Goal: Task Accomplishment & Management: Complete application form

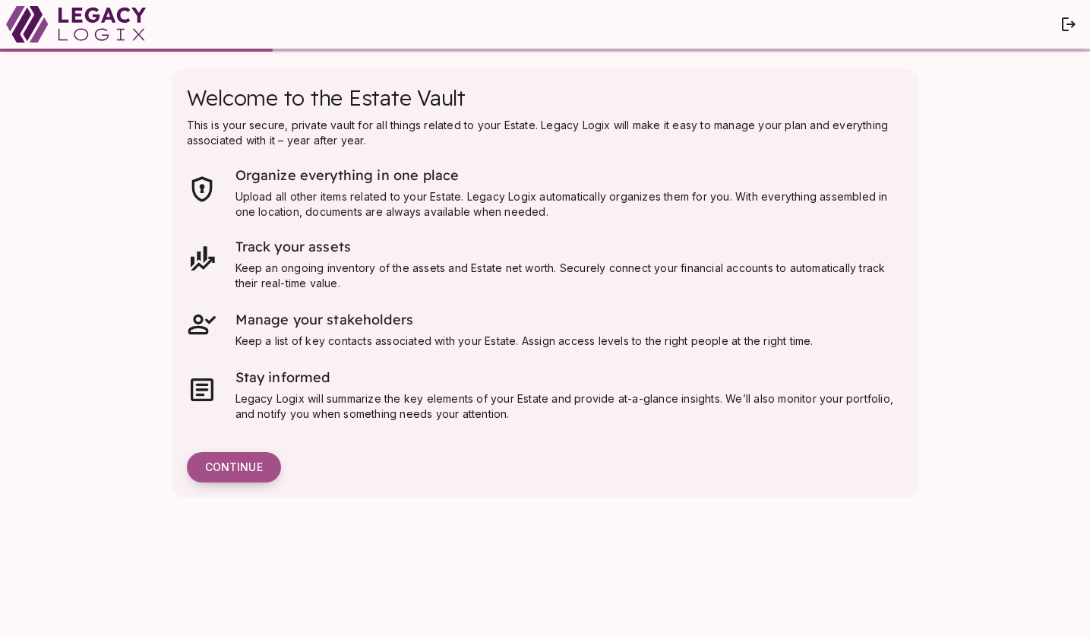
click at [240, 470] on span "Continue" at bounding box center [234, 467] width 58 height 14
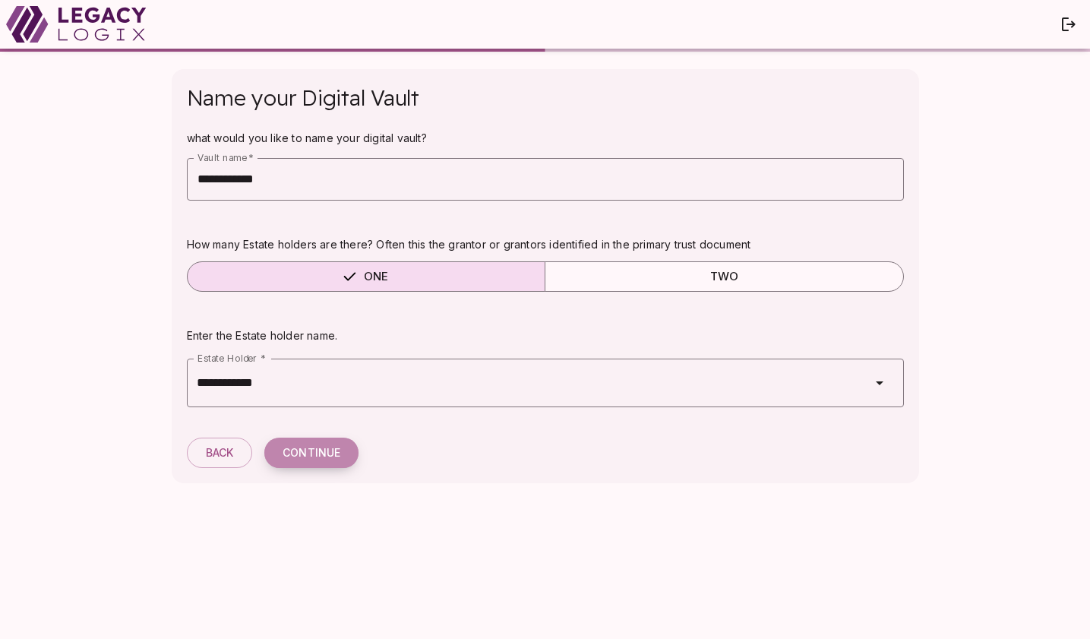
click at [301, 454] on span "Continue" at bounding box center [312, 453] width 58 height 14
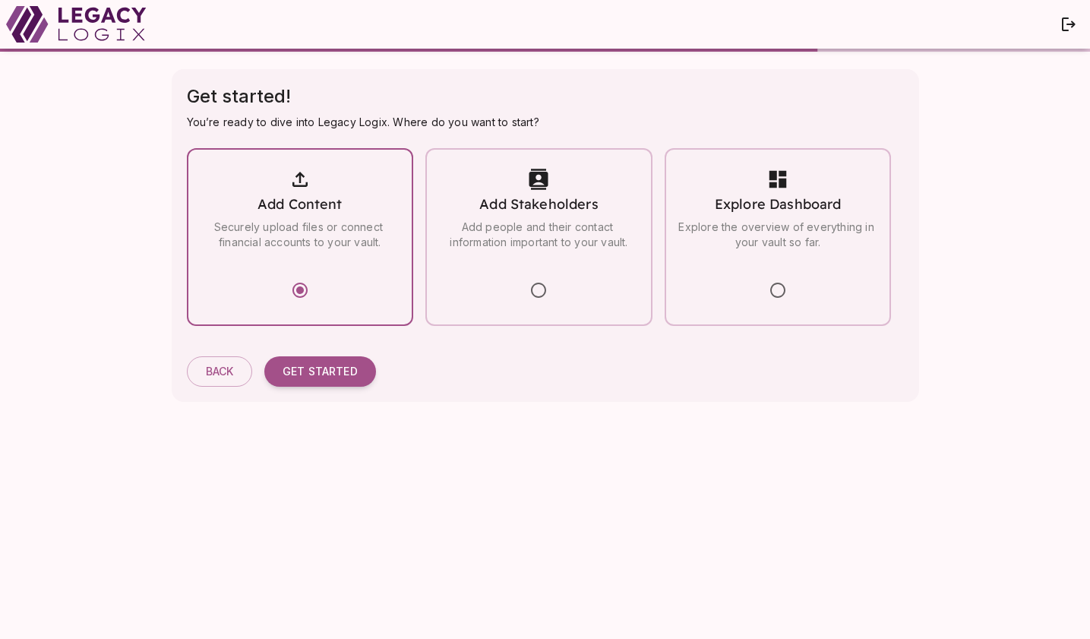
click at [229, 387] on div "Get started! You’re ready to dive into Legacy Logix. Where do you want to start…" at bounding box center [546, 235] width 748 height 333
